Goal: Task Accomplishment & Management: Manage account settings

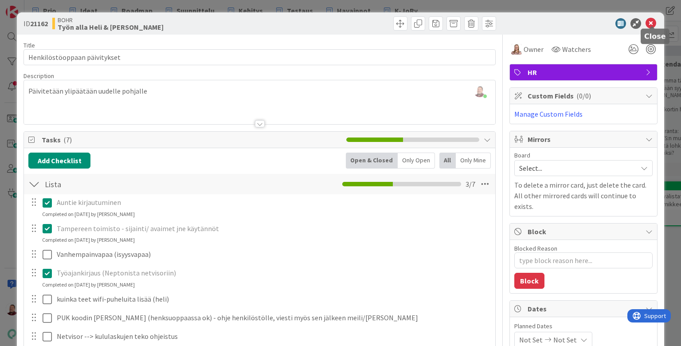
click at [649, 24] on icon at bounding box center [651, 23] width 11 height 11
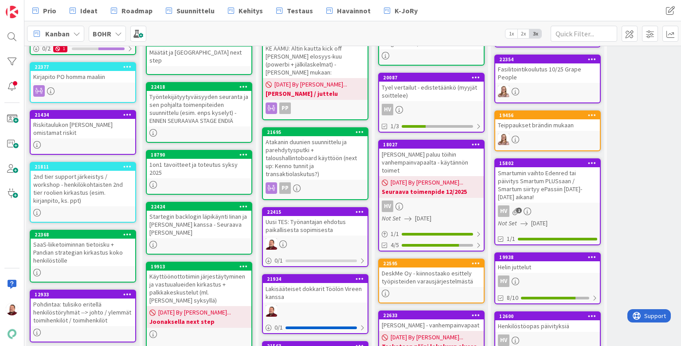
scroll to position [331, 1]
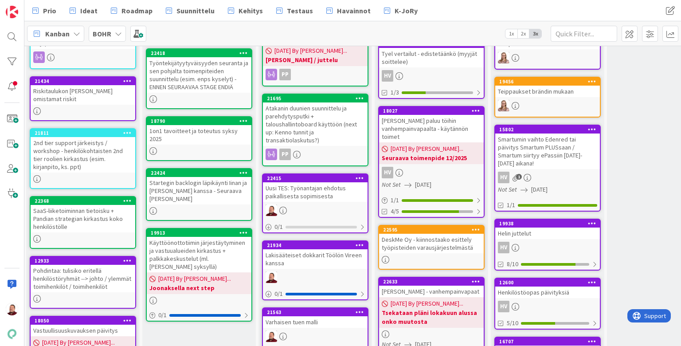
click at [529, 346] on div "Työaika" at bounding box center [547, 352] width 105 height 12
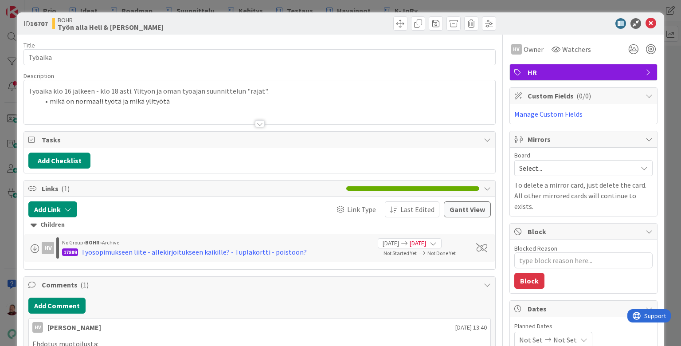
click at [260, 111] on div at bounding box center [259, 113] width 471 height 23
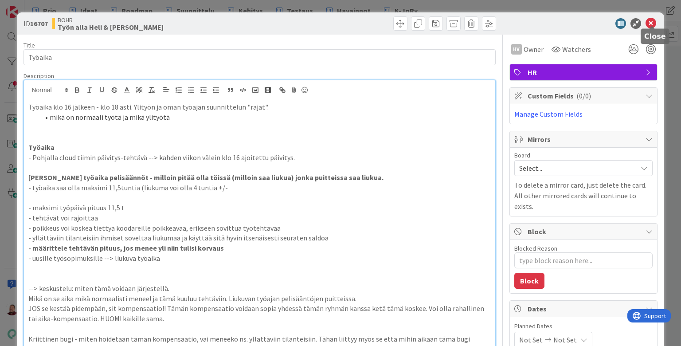
click at [654, 23] on icon at bounding box center [651, 23] width 11 height 11
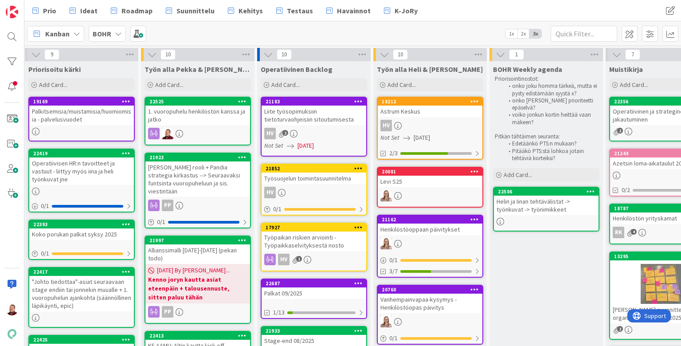
scroll to position [0, 164]
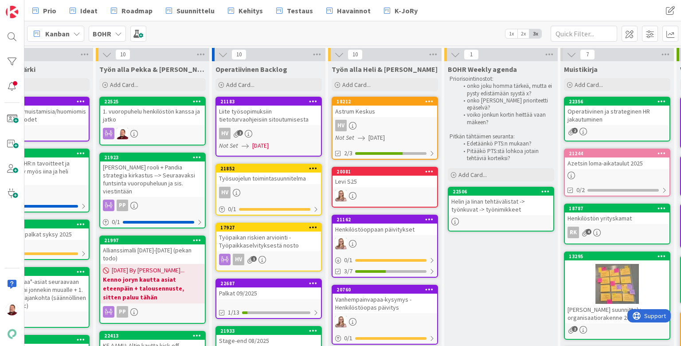
click at [478, 196] on div "Helin ja Iinan tehtävälistat -> työnkuvat -> työnimikkeet" at bounding box center [501, 206] width 105 height 20
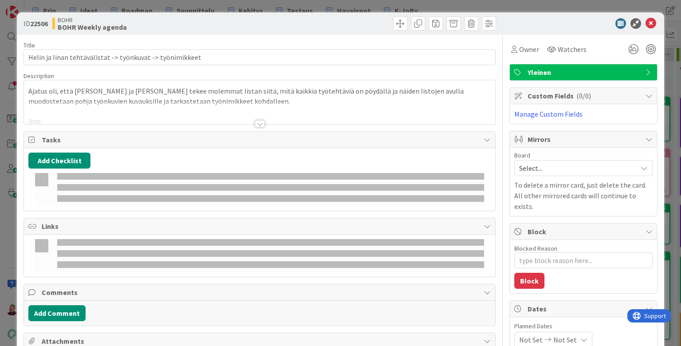
type textarea "x"
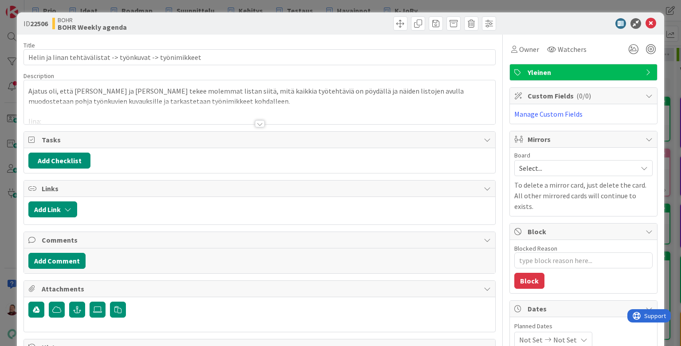
click at [261, 120] on div at bounding box center [260, 123] width 10 height 7
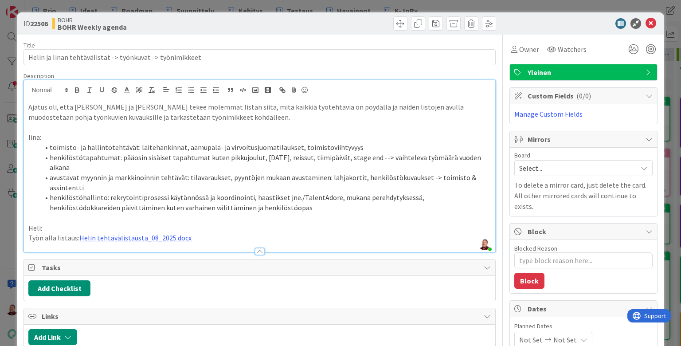
click at [548, 28] on div "ID 22506 BOHR BOHR Weekly agenda" at bounding box center [340, 23] width 647 height 22
click at [650, 23] on icon at bounding box center [651, 23] width 11 height 11
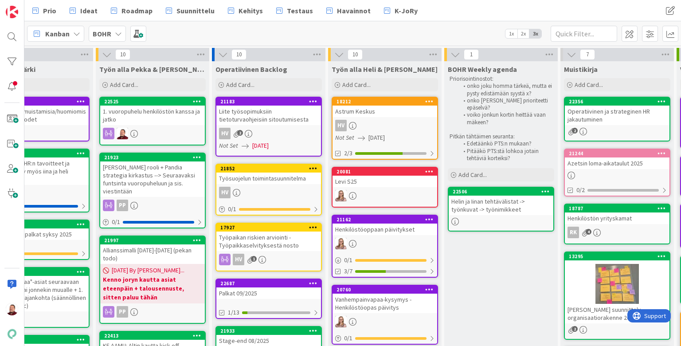
scroll to position [0, 164]
click at [570, 32] on input "text" at bounding box center [584, 34] width 67 height 16
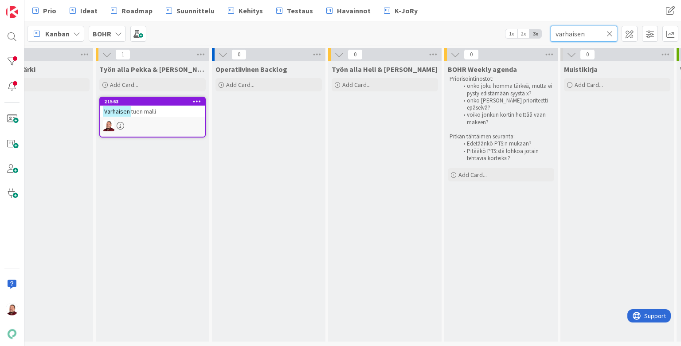
type input "varhaisen"
click at [123, 107] on mark "Varhaisen" at bounding box center [117, 111] width 28 height 10
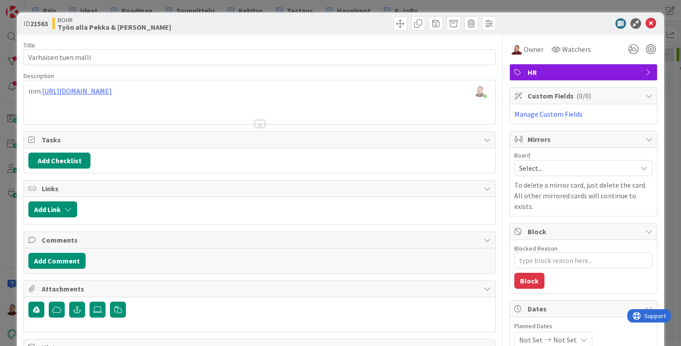
click at [287, 84] on div "[PERSON_NAME] just joined mm. [URL][DOMAIN_NAME]" at bounding box center [259, 102] width 471 height 44
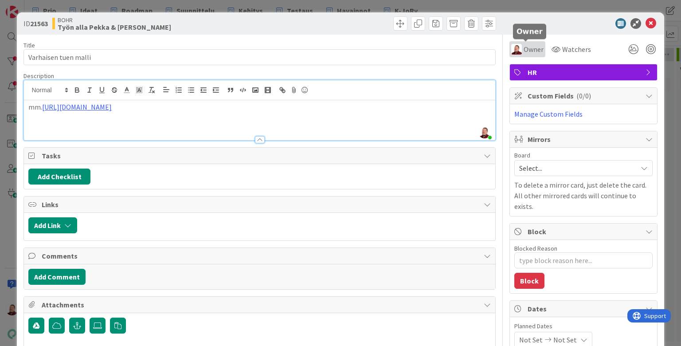
click at [522, 44] on div "Owner" at bounding box center [527, 49] width 32 height 11
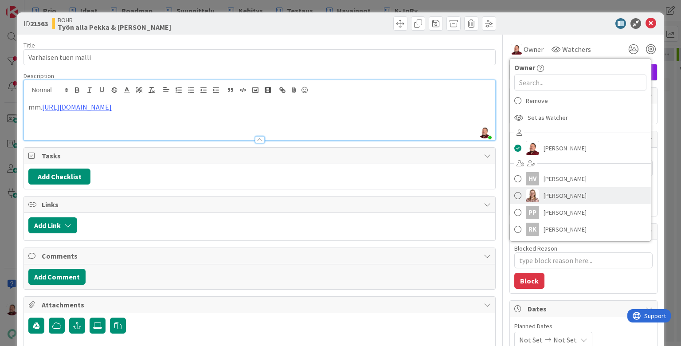
click at [549, 189] on span "[PERSON_NAME]" at bounding box center [565, 195] width 43 height 13
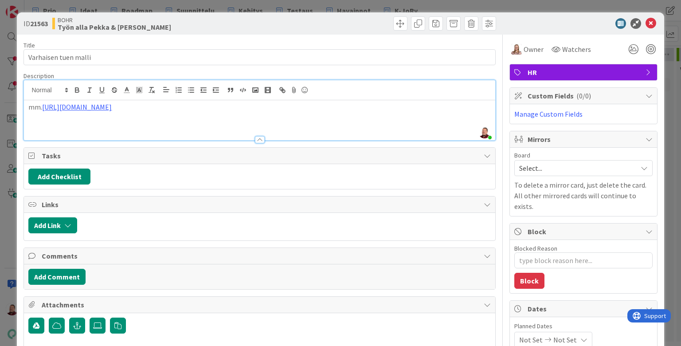
type textarea "x"
click at [336, 107] on div "mm. [URL][DOMAIN_NAME]" at bounding box center [259, 120] width 471 height 40
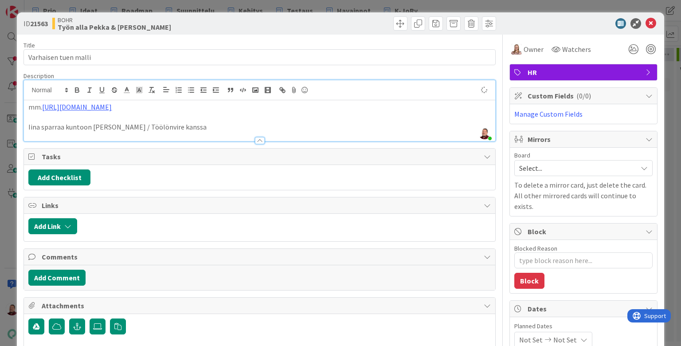
type textarea "x"
click at [358, 31] on div "ID 21563 [PERSON_NAME] Työn alla Pekka & [PERSON_NAME]" at bounding box center [340, 23] width 647 height 22
click at [653, 23] on icon at bounding box center [651, 23] width 11 height 11
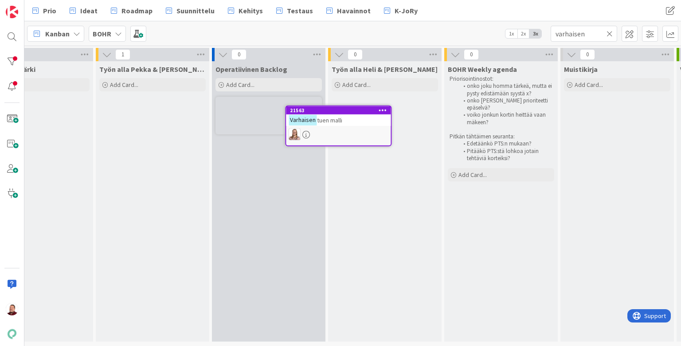
scroll to position [0, 149]
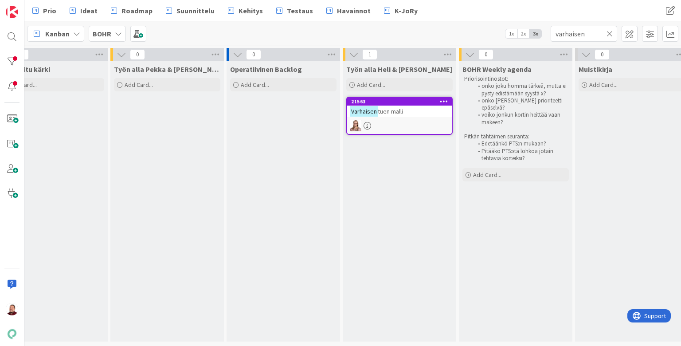
click at [339, 34] on div "Kanban BOHR 1x 2x 3x varhaisen" at bounding box center [352, 33] width 657 height 24
click at [12, 60] on div at bounding box center [12, 62] width 18 height 18
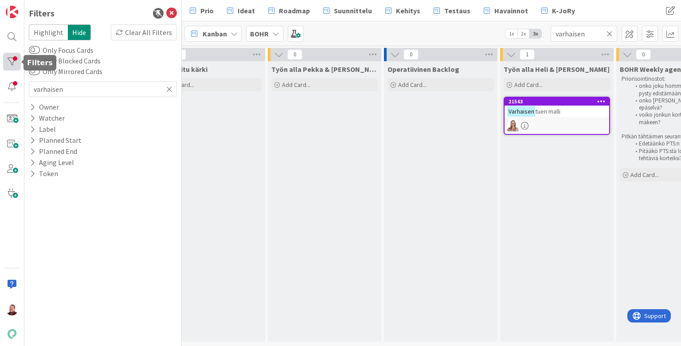
click at [12, 60] on div at bounding box center [12, 62] width 18 height 18
click at [613, 32] on input "varhaisen" at bounding box center [584, 34] width 67 height 16
click at [612, 32] on icon at bounding box center [610, 34] width 6 height 8
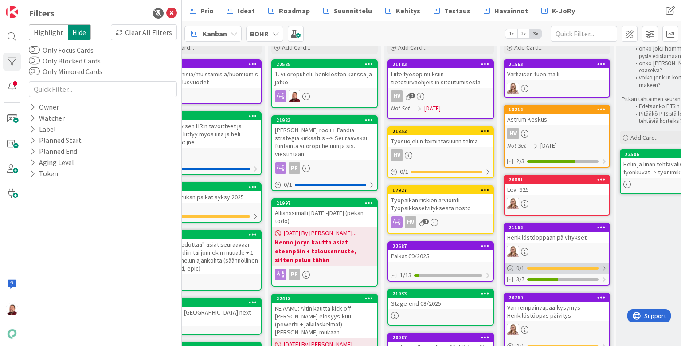
scroll to position [55, 149]
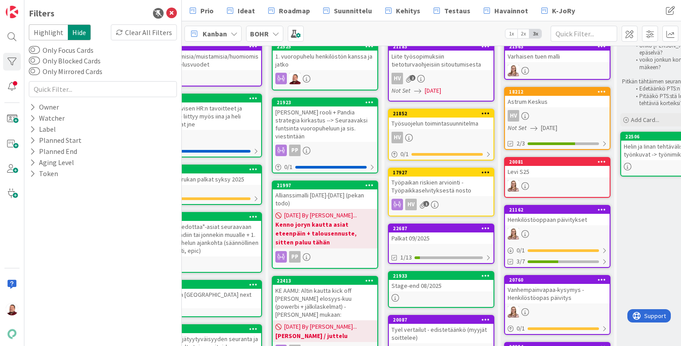
click at [535, 284] on div "Vanhempainvapaa-kysymys - Henkilöstöopas päivitys" at bounding box center [557, 294] width 105 height 20
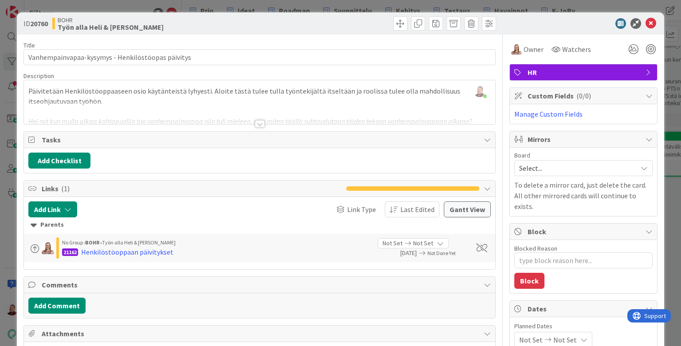
click at [259, 120] on div at bounding box center [260, 123] width 10 height 7
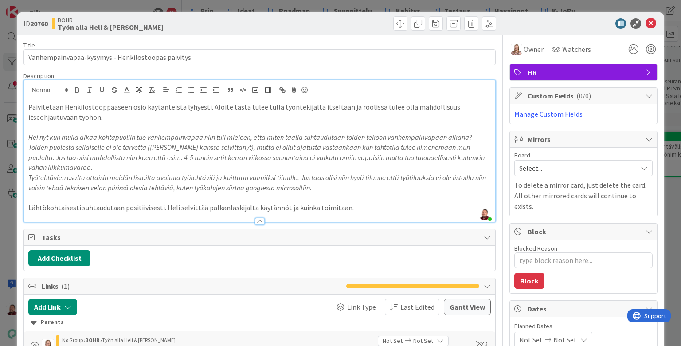
drag, startPoint x: 654, startPoint y: 21, endPoint x: 584, endPoint y: 17, distance: 69.7
click at [584, 18] on div at bounding box center [579, 23] width 157 height 11
click at [648, 21] on icon at bounding box center [651, 23] width 11 height 11
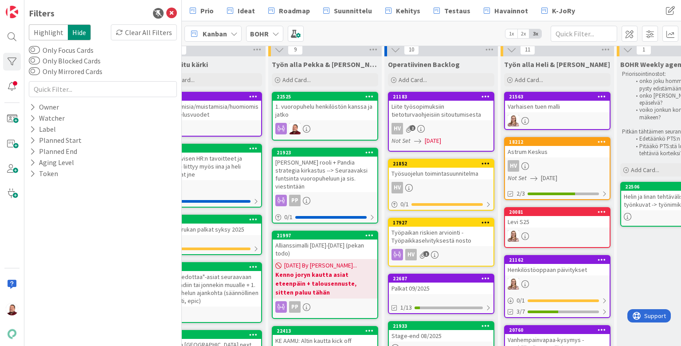
scroll to position [2, 149]
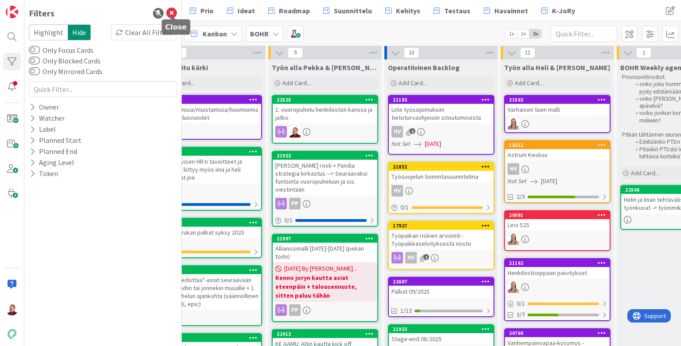
click at [173, 11] on icon at bounding box center [171, 13] width 11 height 11
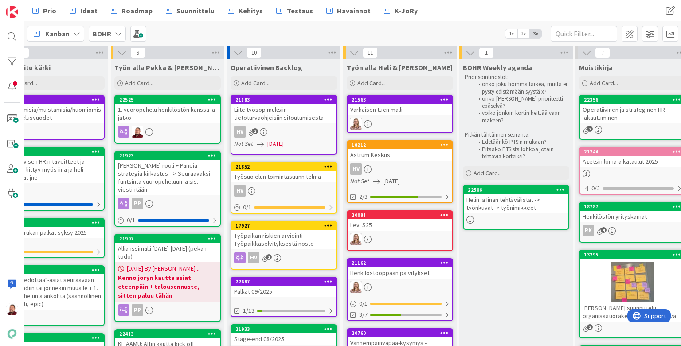
click at [376, 104] on div "Varhaisen tuen malli" at bounding box center [400, 110] width 105 height 12
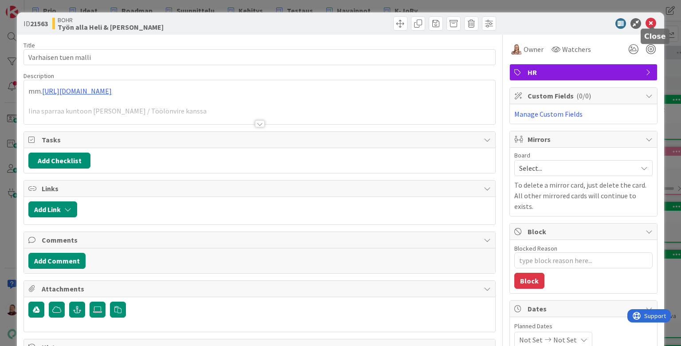
click at [649, 20] on icon at bounding box center [651, 23] width 11 height 11
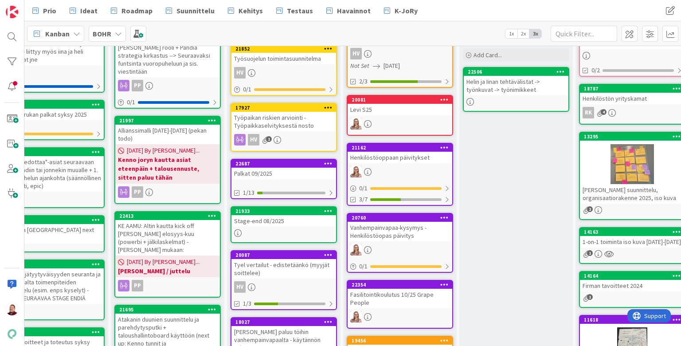
scroll to position [128, 149]
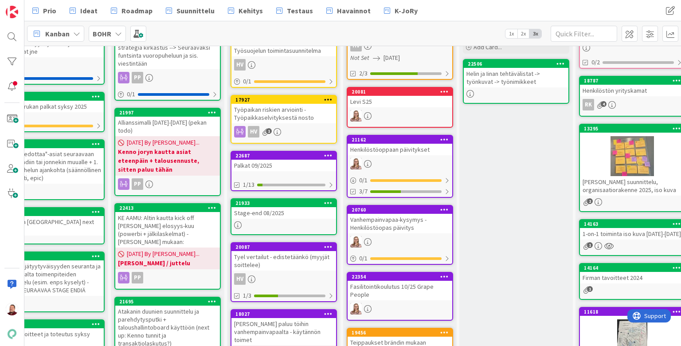
click at [381, 214] on div "Vanhempainvapaa-kysymys - Henkilöstöopas päivitys" at bounding box center [400, 224] width 105 height 20
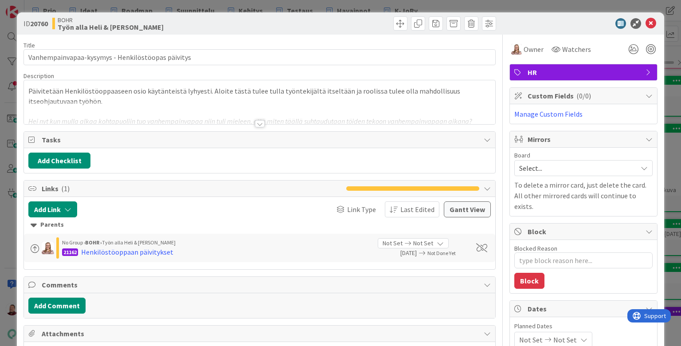
click at [258, 120] on div at bounding box center [260, 123] width 10 height 7
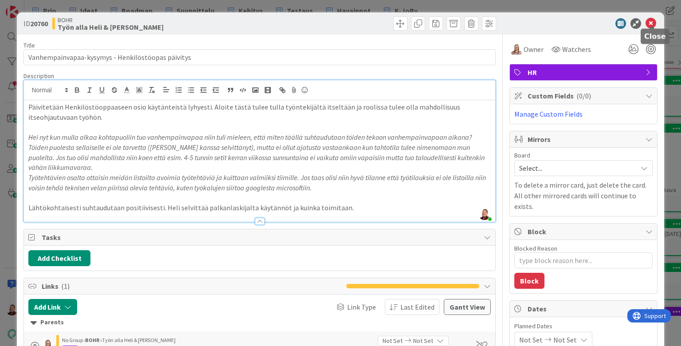
click at [653, 18] on icon at bounding box center [651, 23] width 11 height 11
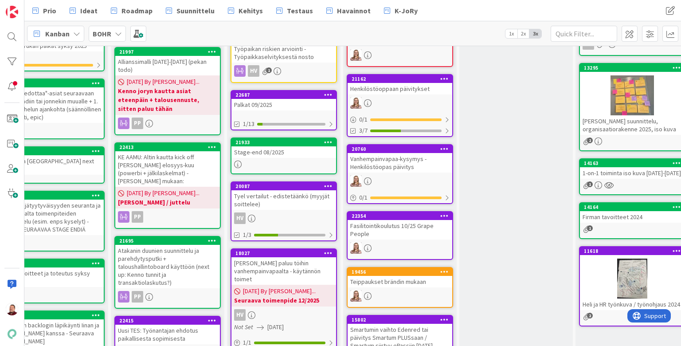
scroll to position [189, 149]
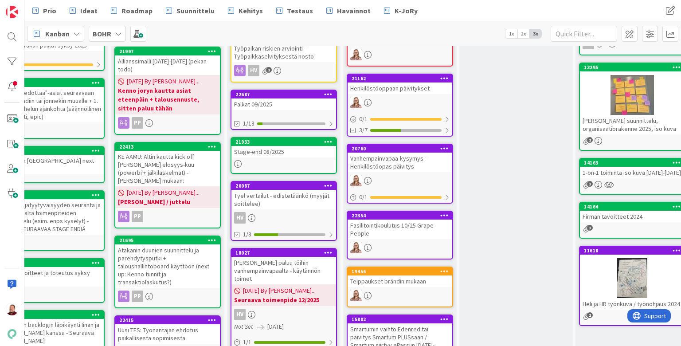
click at [444, 145] on icon at bounding box center [444, 148] width 8 height 6
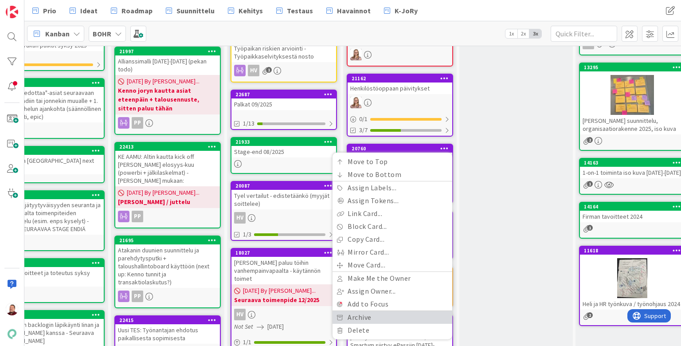
click at [366, 311] on link "Archive" at bounding box center [393, 317] width 120 height 13
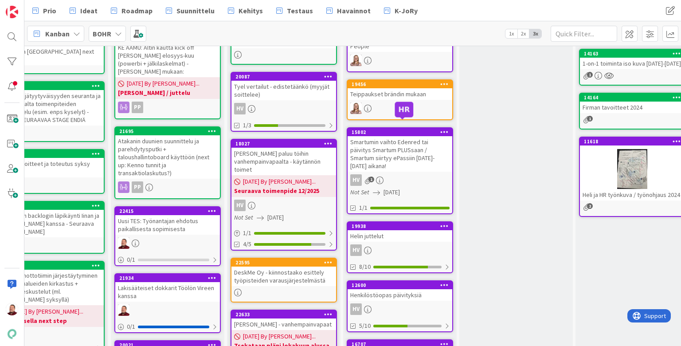
scroll to position [313, 149]
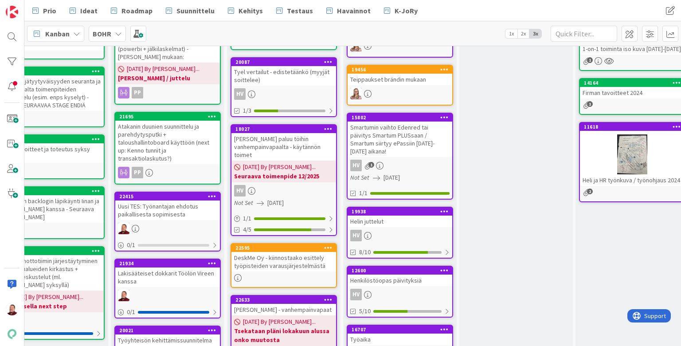
click at [385, 275] on div "Henkilöstöopas päivityksiä" at bounding box center [400, 281] width 105 height 12
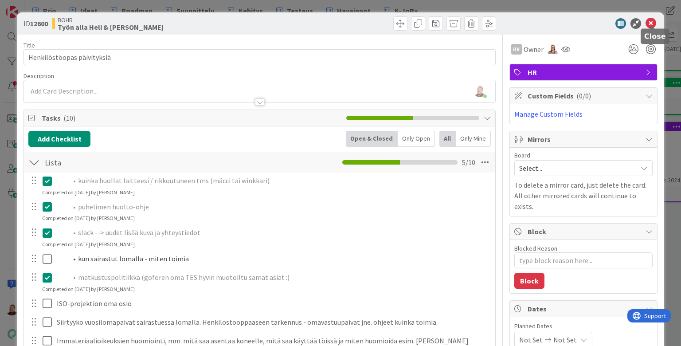
click at [651, 21] on icon at bounding box center [651, 23] width 11 height 11
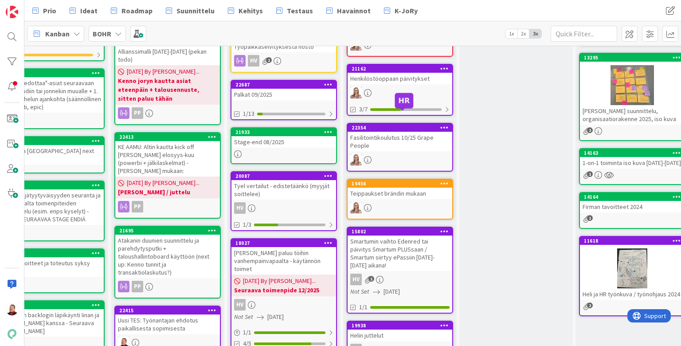
scroll to position [197, 149]
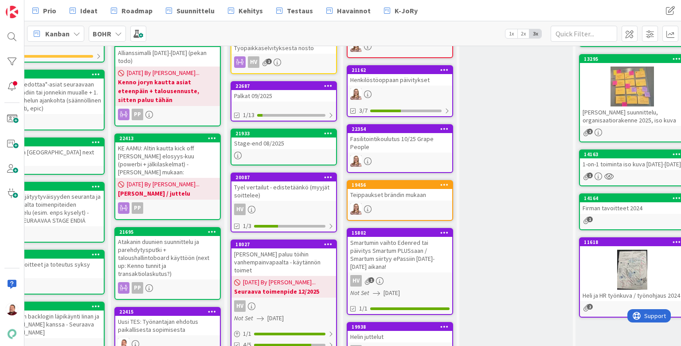
click at [380, 74] on div "Henkilöstöoppaan päivitykset" at bounding box center [400, 80] width 105 height 12
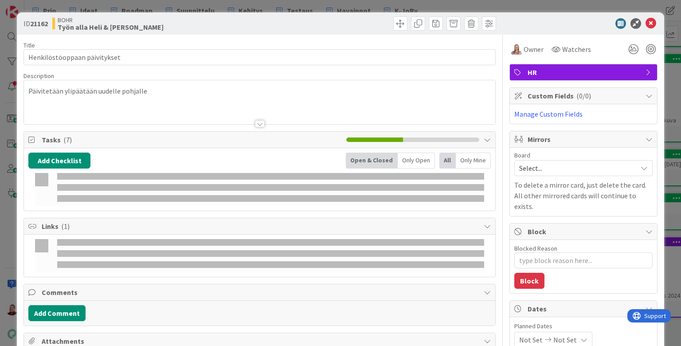
type textarea "x"
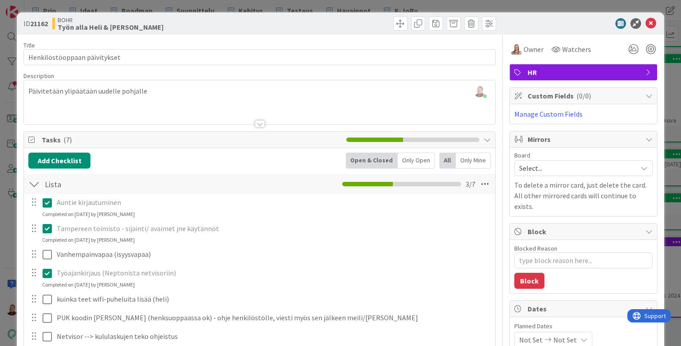
scroll to position [0, 0]
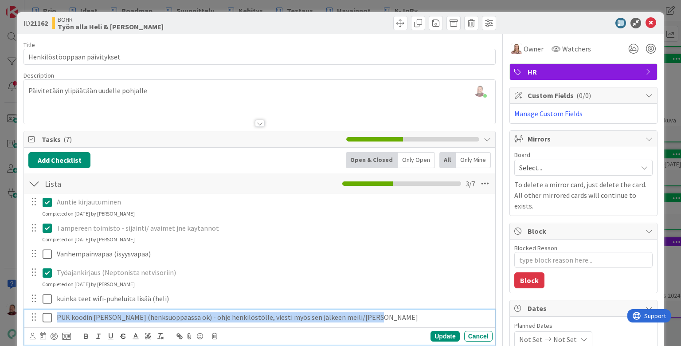
drag, startPoint x: 315, startPoint y: 302, endPoint x: 47, endPoint y: 302, distance: 267.9
click at [47, 310] on div "PUK koodin [PERSON_NAME] (henksuoppaassa ok) - ohje henkilöstölle, viesti myös …" at bounding box center [260, 318] width 464 height 16
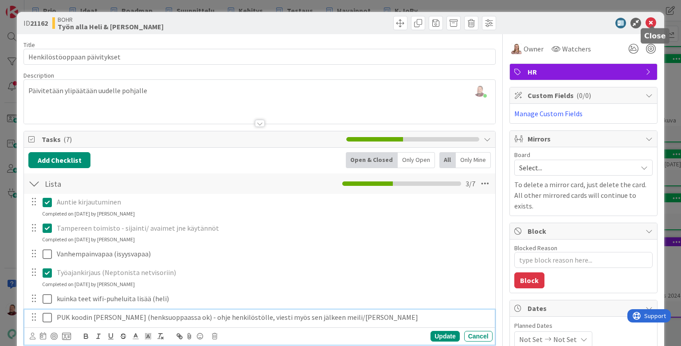
click at [653, 22] on icon at bounding box center [651, 23] width 11 height 11
